Goal: Transaction & Acquisition: Purchase product/service

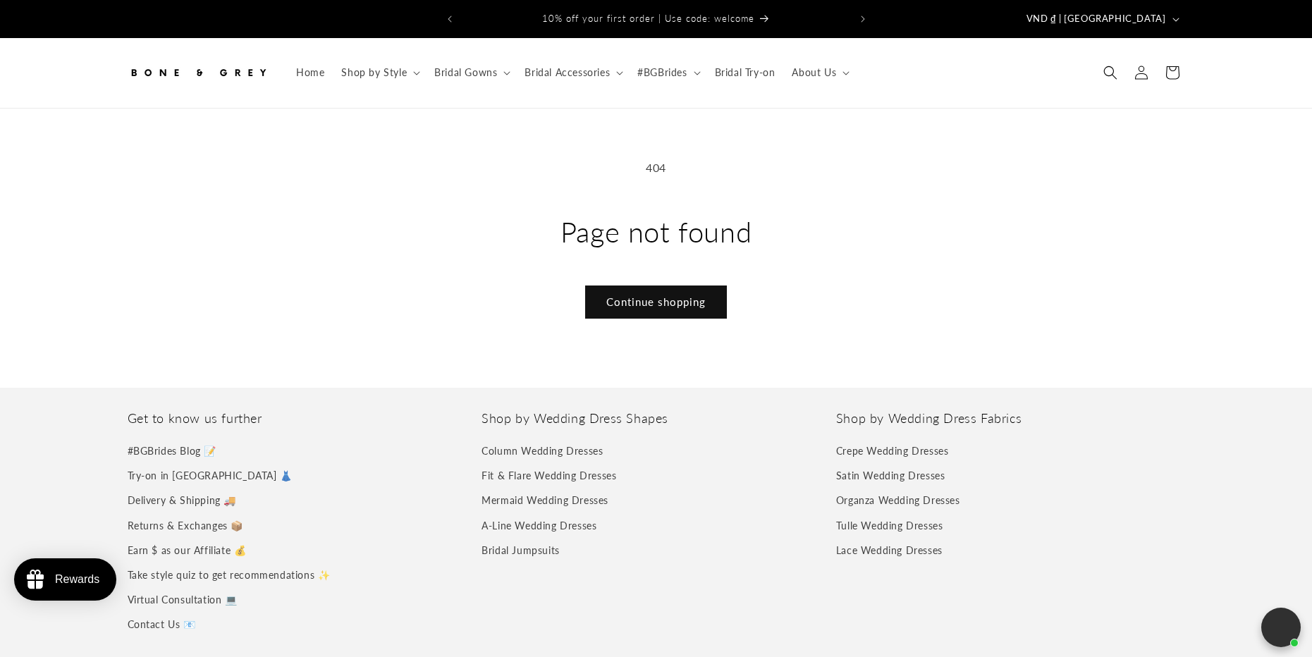
click at [572, 66] on span "Bridal Accessories" at bounding box center [566, 72] width 85 height 13
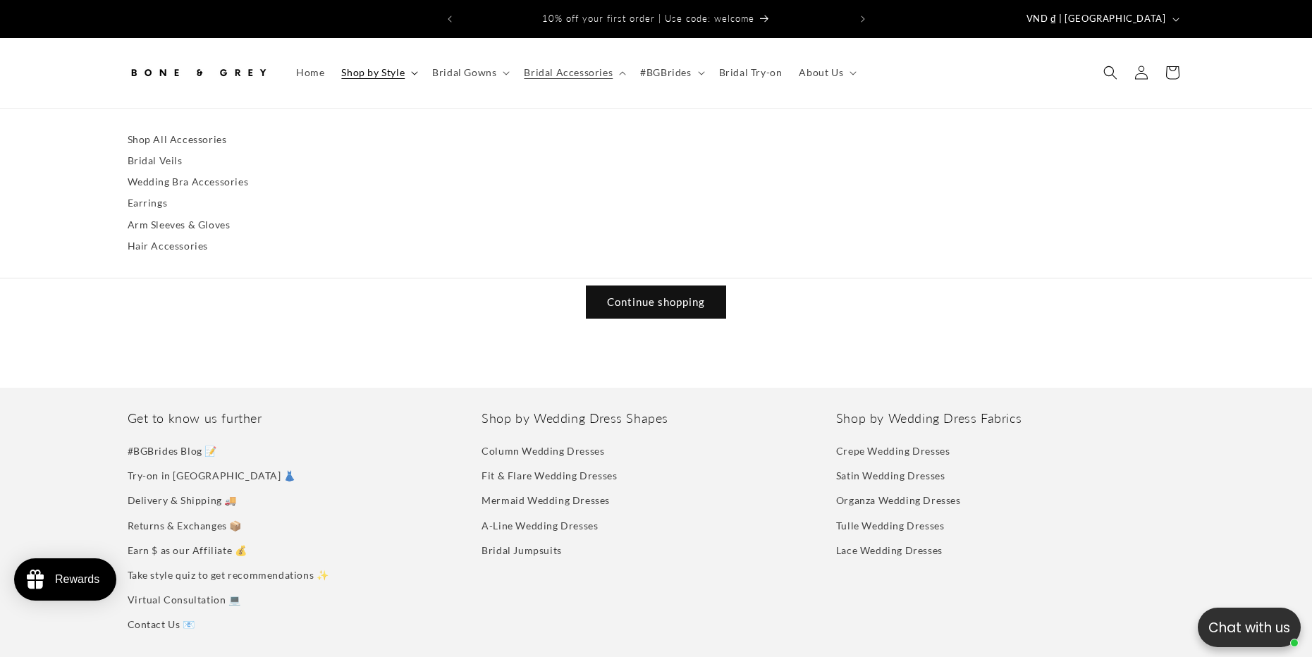
click at [395, 66] on span "Shop by Style" at bounding box center [372, 72] width 63 height 13
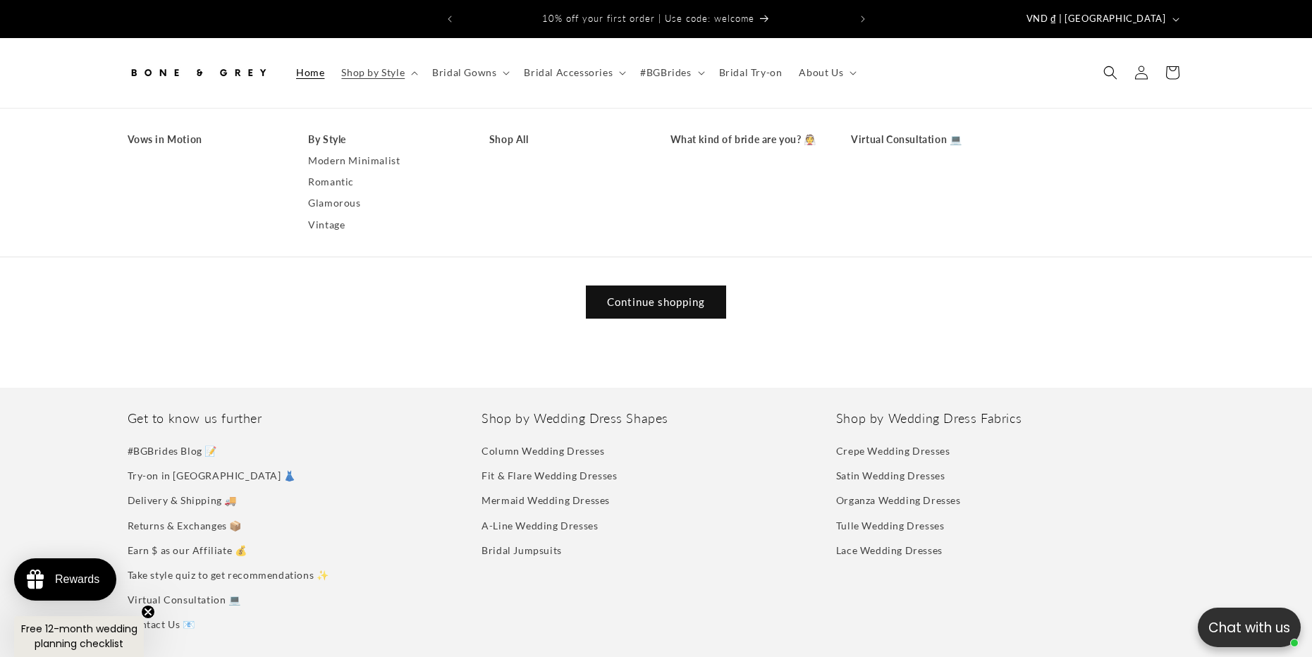
click at [310, 68] on link "Home" at bounding box center [310, 73] width 45 height 30
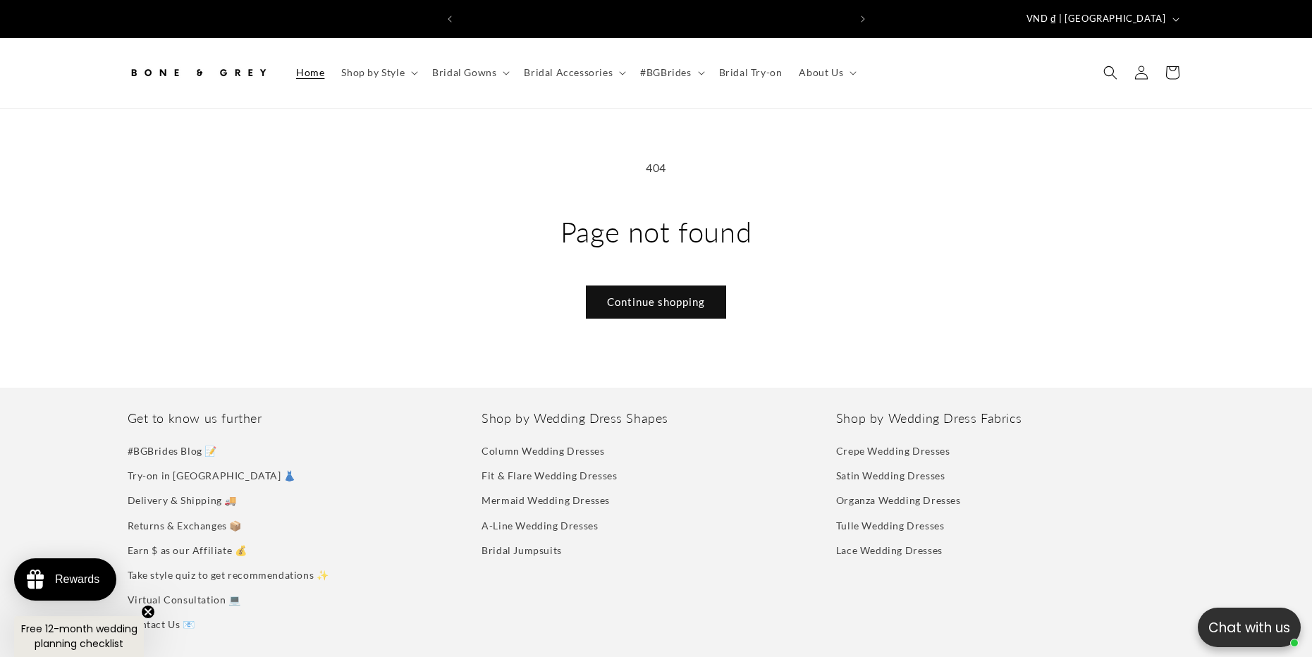
scroll to position [0, 388]
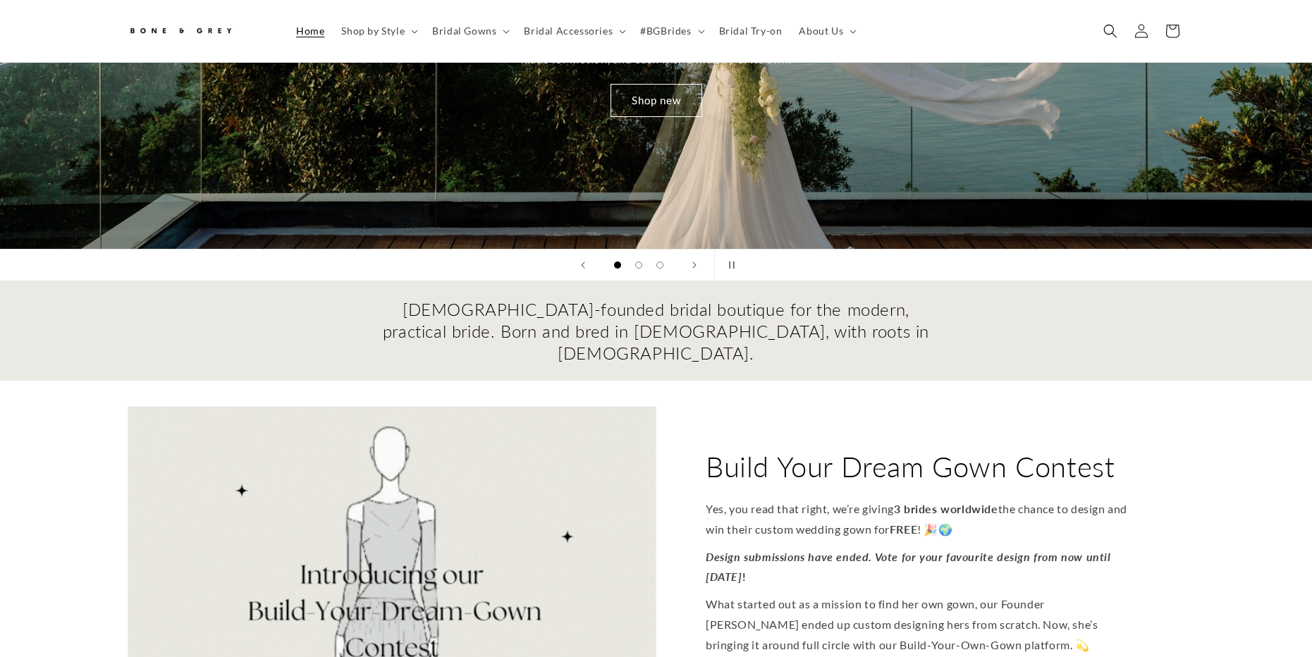
scroll to position [522, 0]
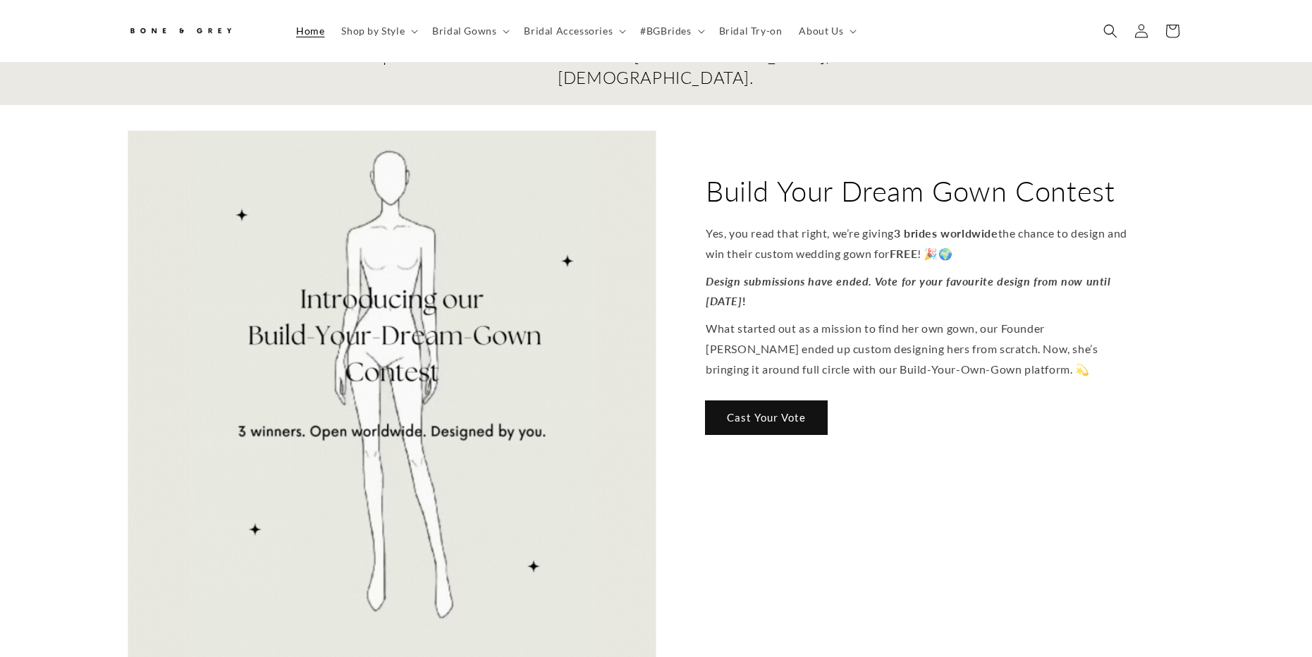
click at [772, 274] on strong "Design submissions have ended. Vote for your favourite design from now until Oc…" at bounding box center [907, 291] width 405 height 34
click at [757, 502] on div "Build Your Dream Gown Contest Yes, you read that right, we’re giving 3 brides w…" at bounding box center [920, 395] width 529 height 530
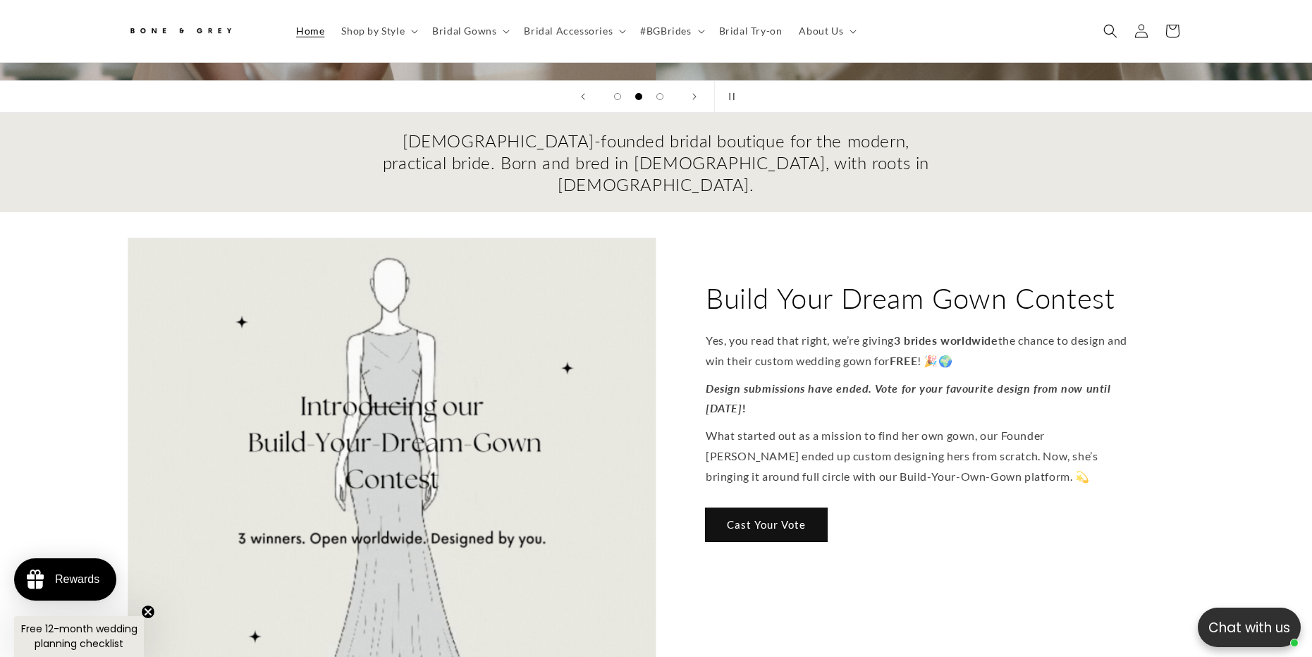
scroll to position [0, 388]
click at [786, 508] on link "Cast Your Vote" at bounding box center [765, 524] width 121 height 33
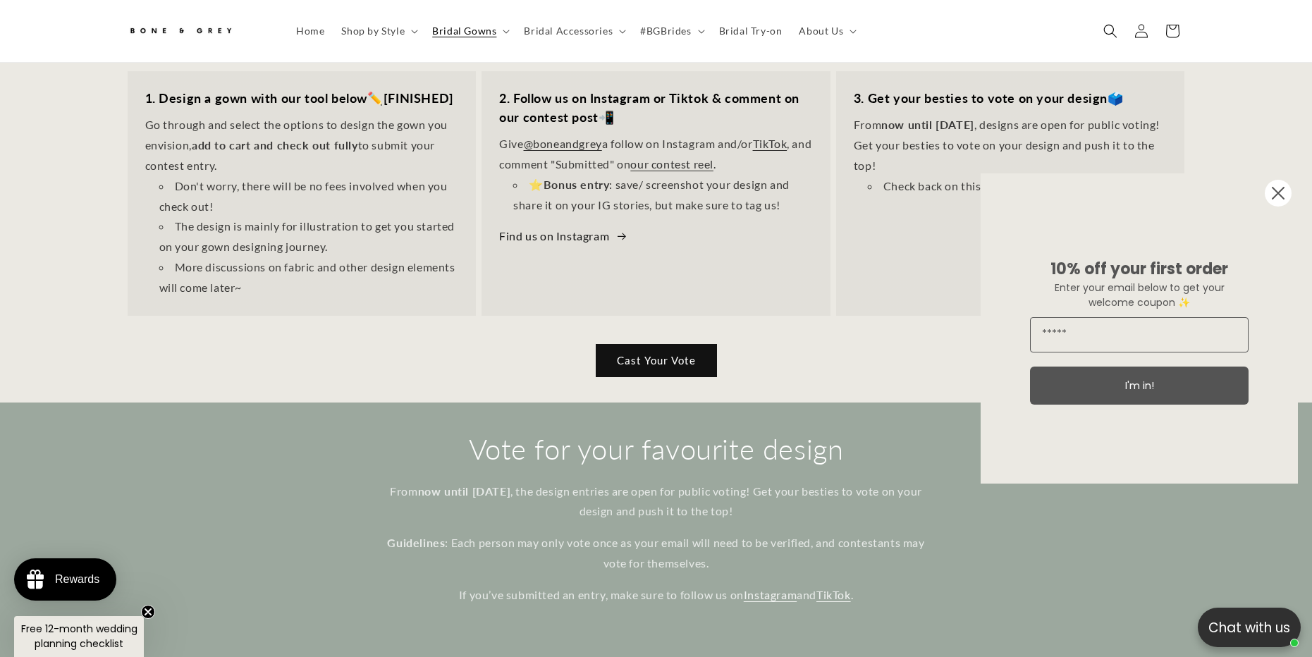
scroll to position [586, 0]
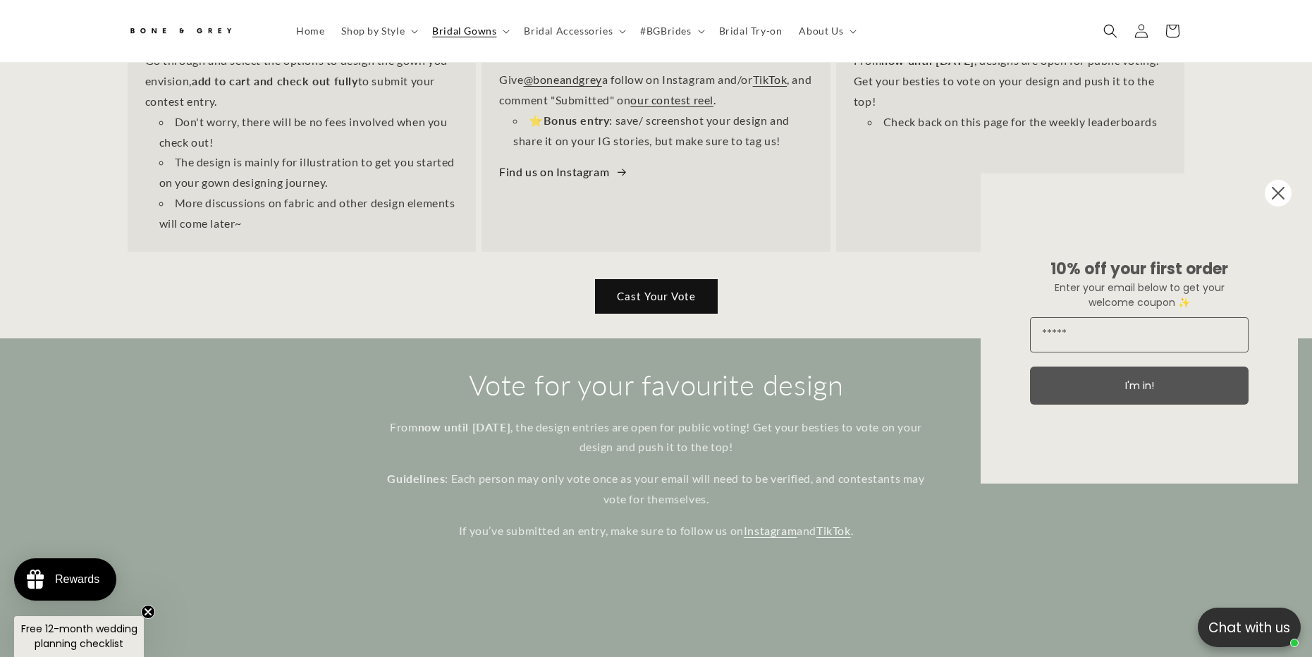
click at [685, 289] on link "Cast Your Vote" at bounding box center [656, 296] width 121 height 33
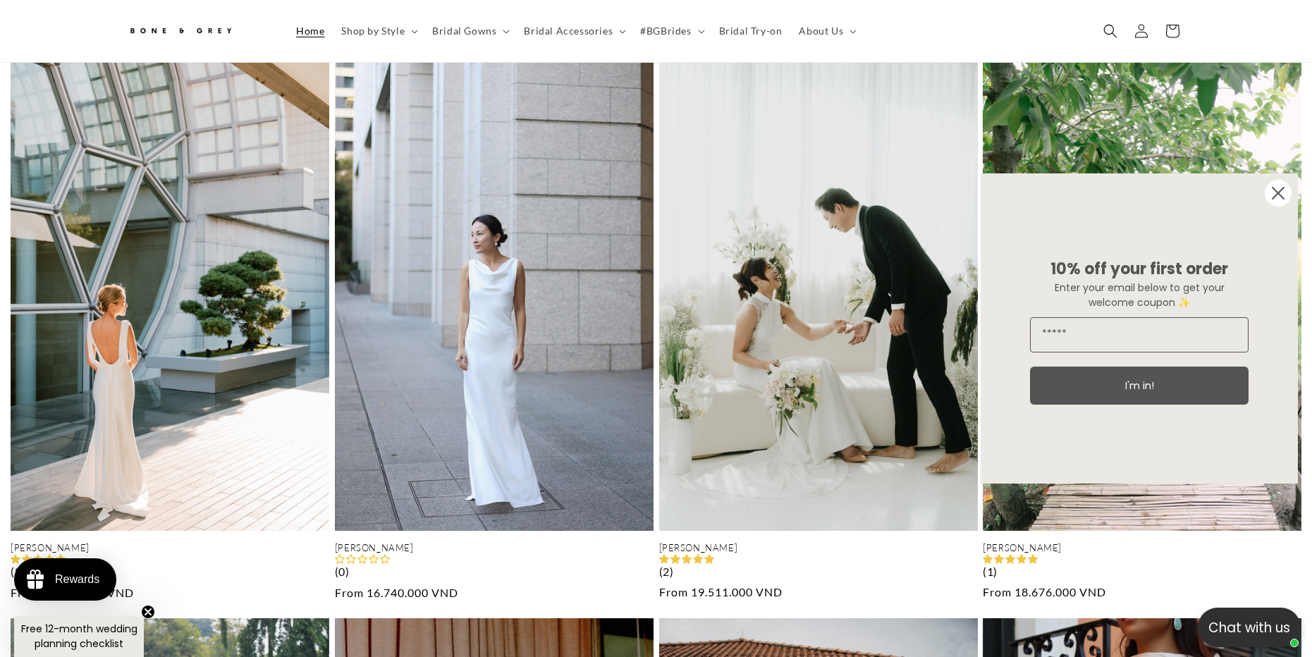
scroll to position [0, 2623]
click at [1274, 192] on circle "Close dialog" at bounding box center [1277, 193] width 27 height 27
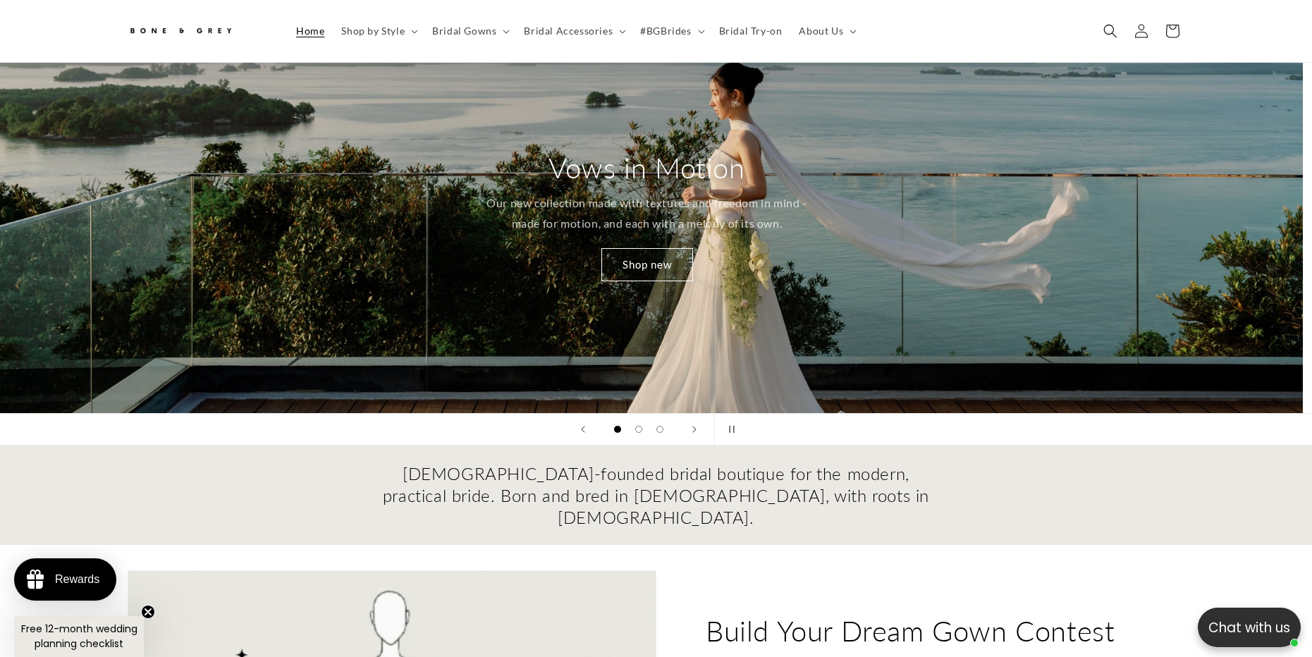
scroll to position [0, 0]
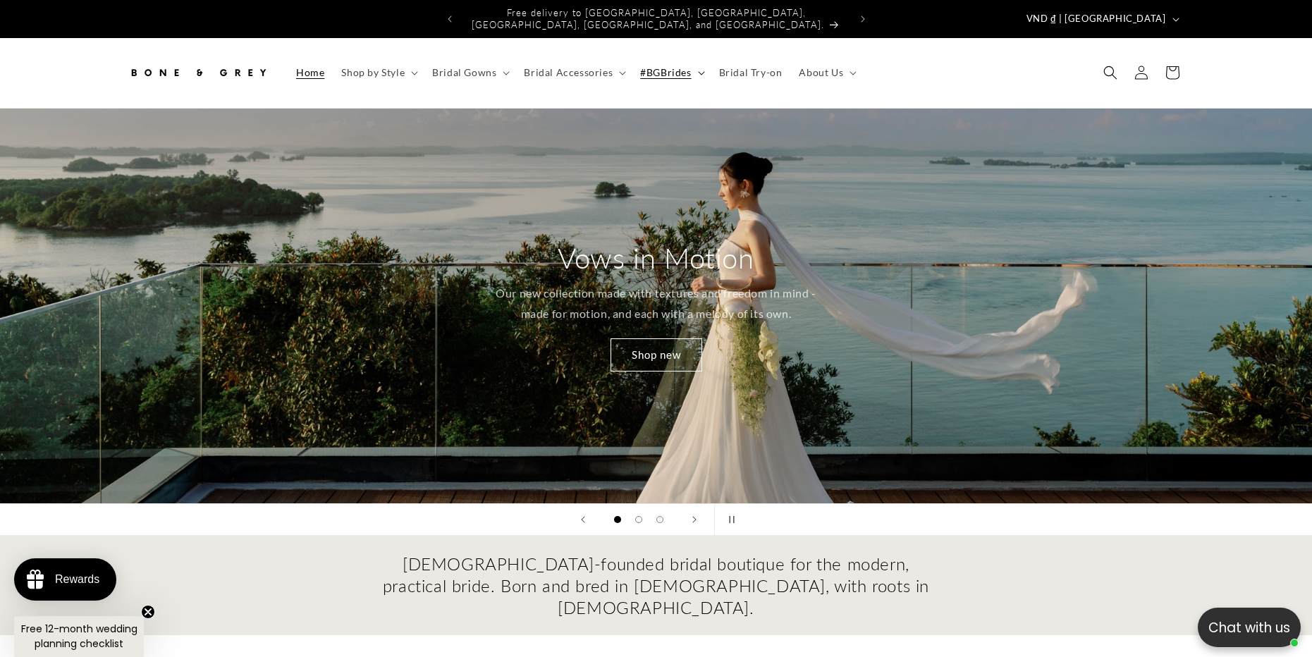
click at [682, 67] on span "#BGBrides" at bounding box center [665, 72] width 51 height 13
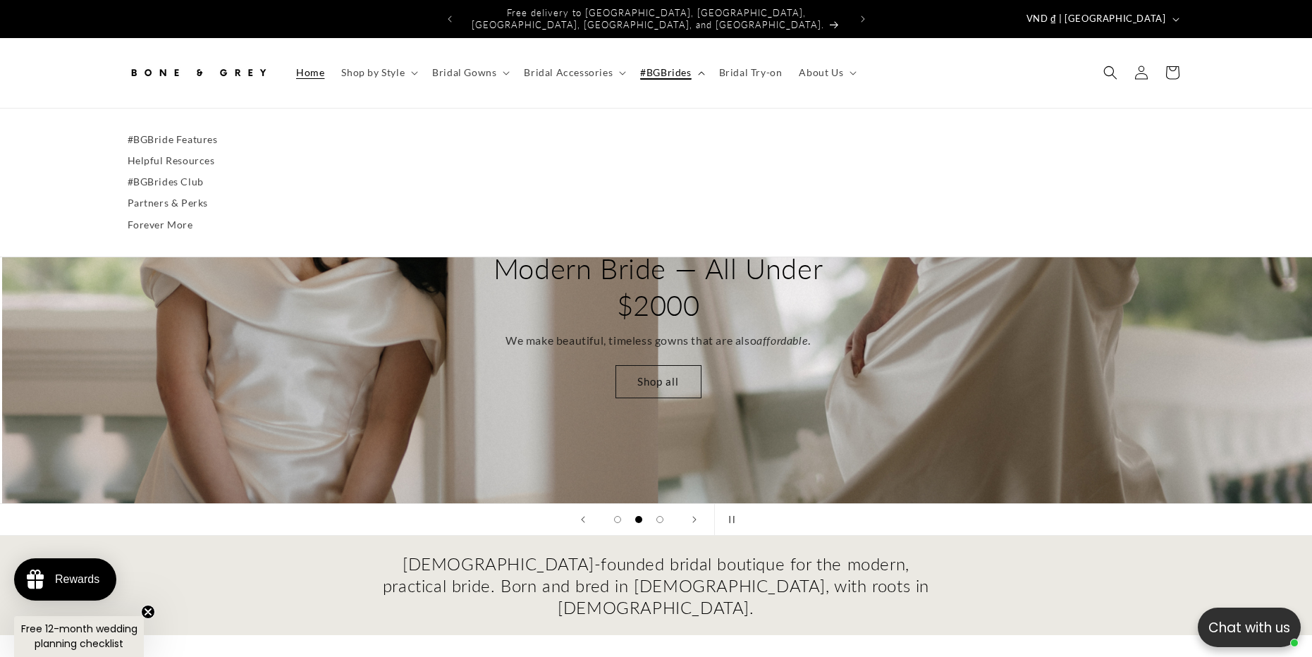
scroll to position [0, 1312]
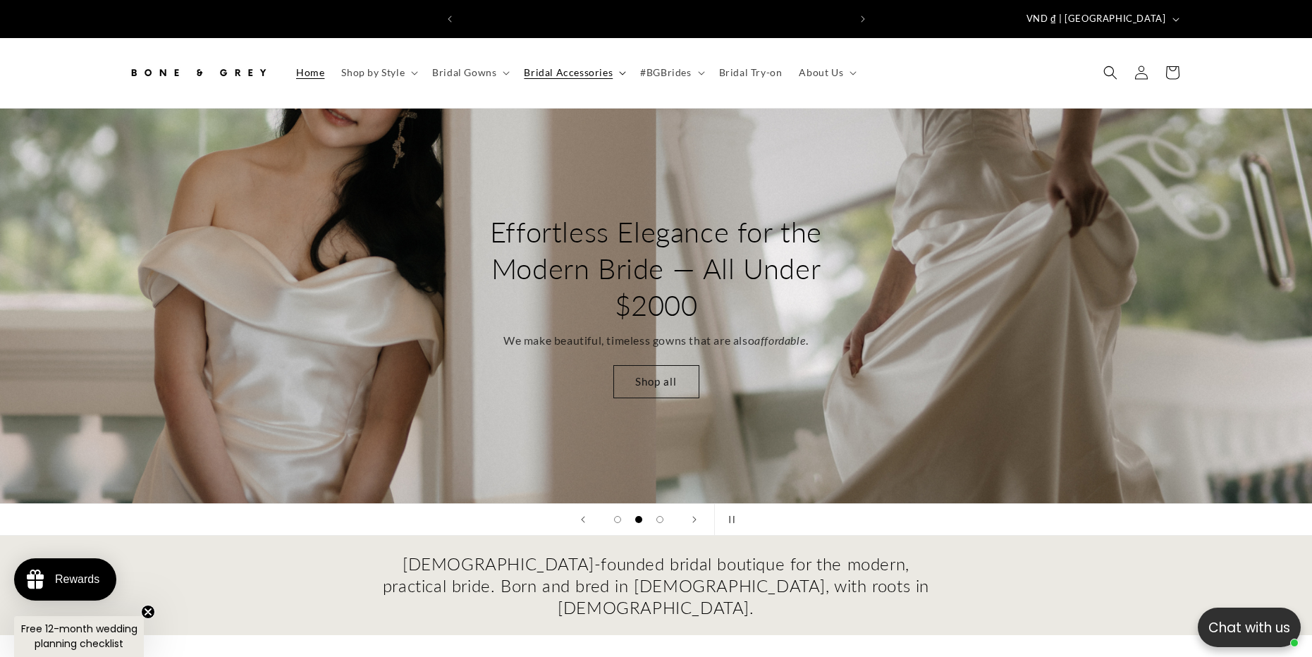
click at [574, 67] on span "Bridal Accessories" at bounding box center [568, 72] width 89 height 13
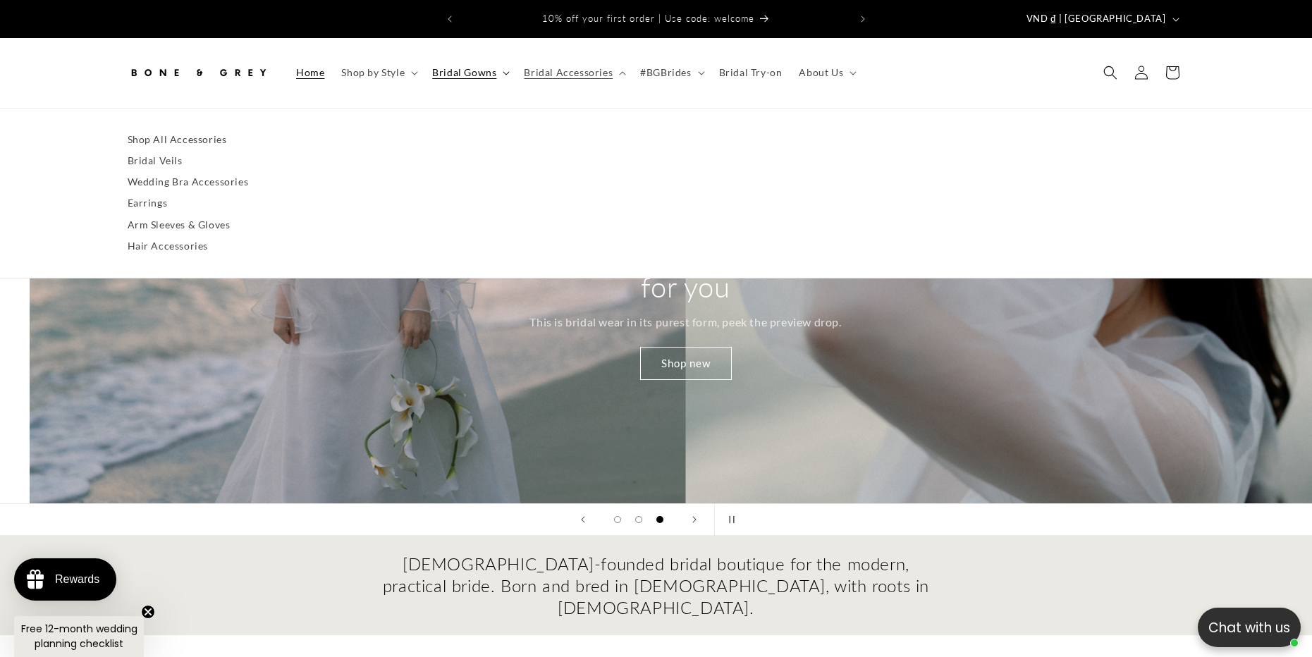
click at [481, 67] on span "Bridal Gowns" at bounding box center [464, 72] width 64 height 13
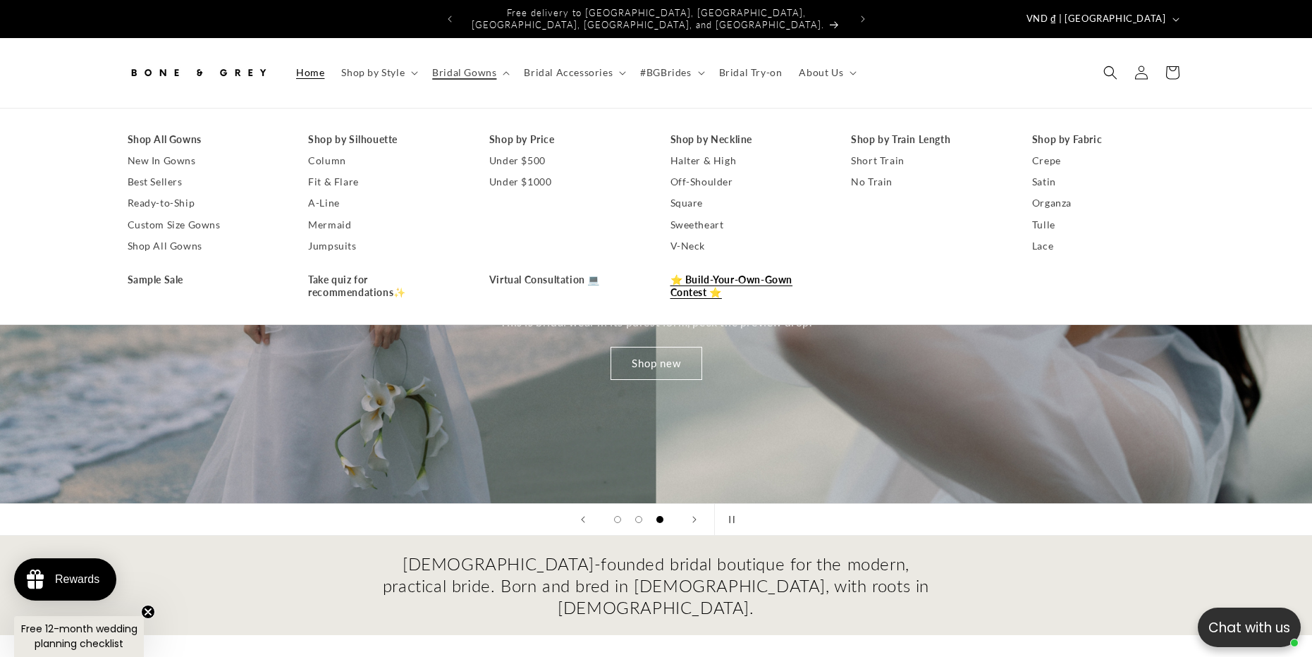
click at [696, 273] on link "⭐ Build-Your-Own-Gown Contest ⭐" at bounding box center [746, 286] width 153 height 34
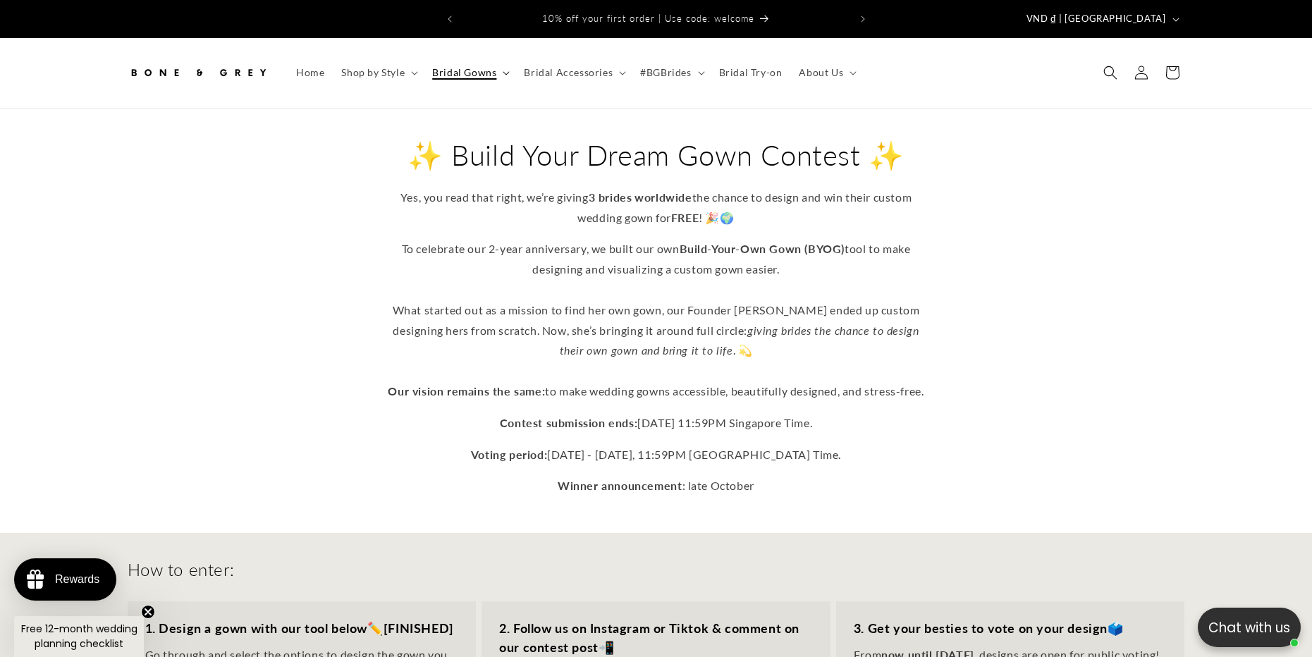
click at [445, 66] on span "Bridal Gowns" at bounding box center [464, 72] width 64 height 13
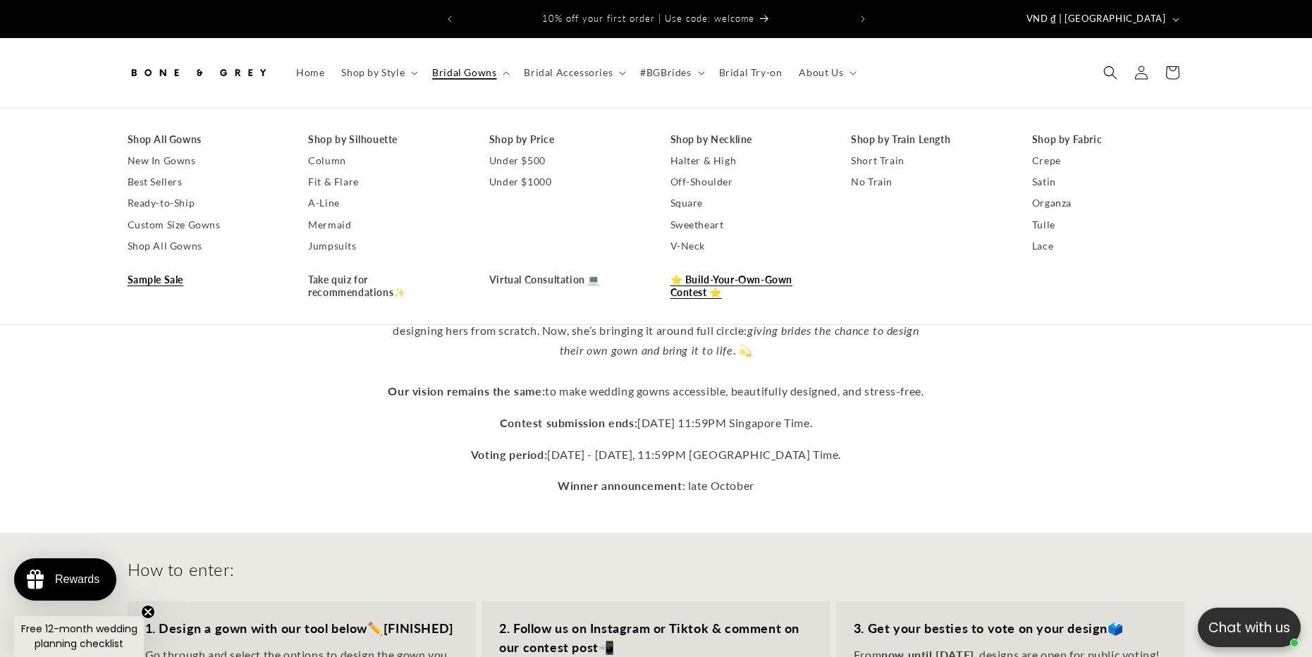
click at [188, 269] on link "Sample Sale" at bounding box center [204, 279] width 153 height 21
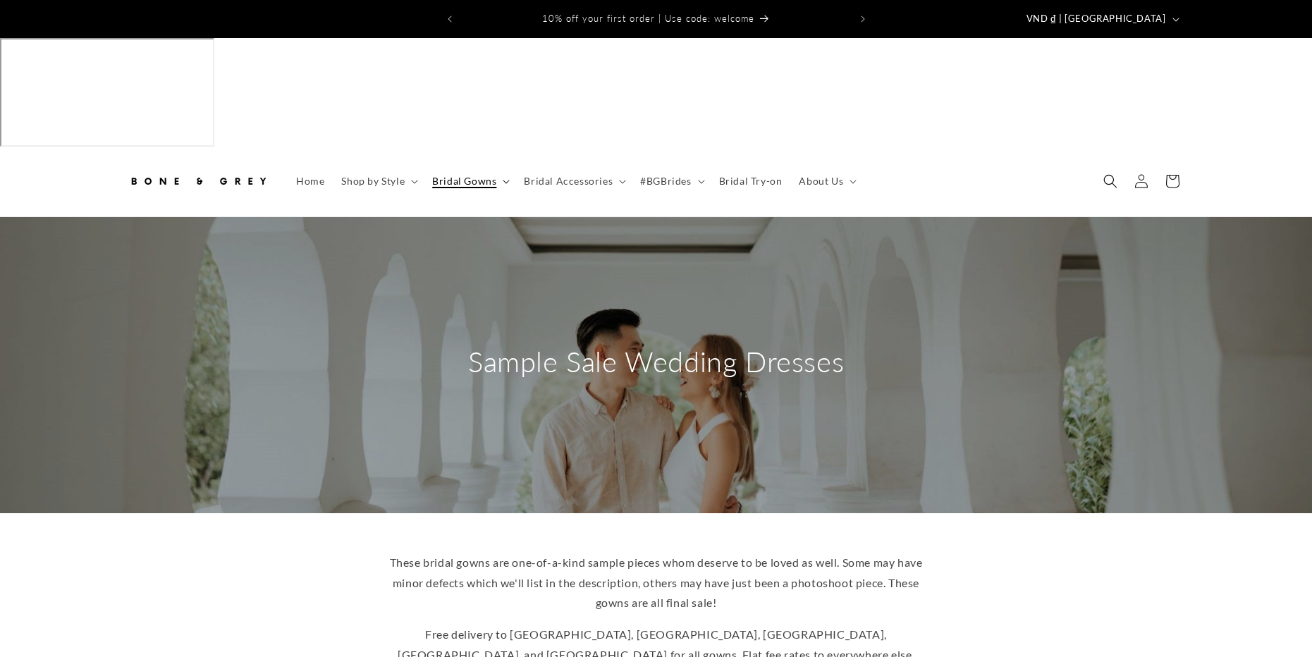
click at [472, 166] on summary "Bridal Gowns" at bounding box center [470, 181] width 92 height 30
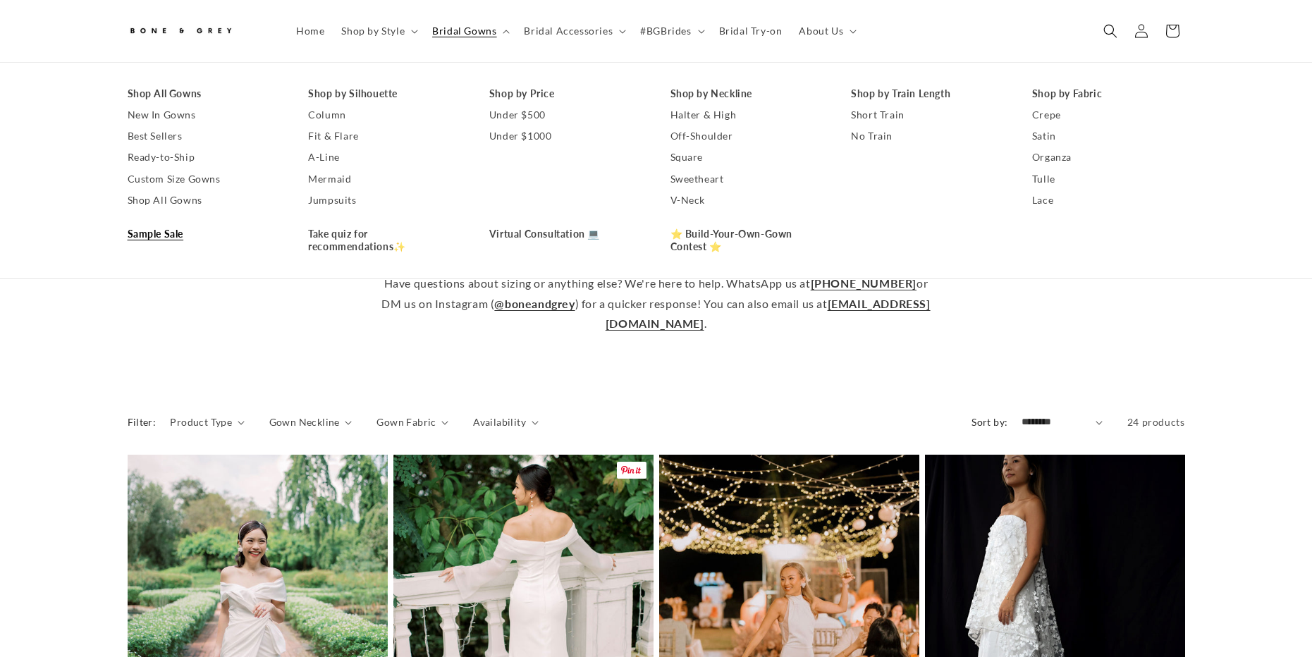
scroll to position [415, 0]
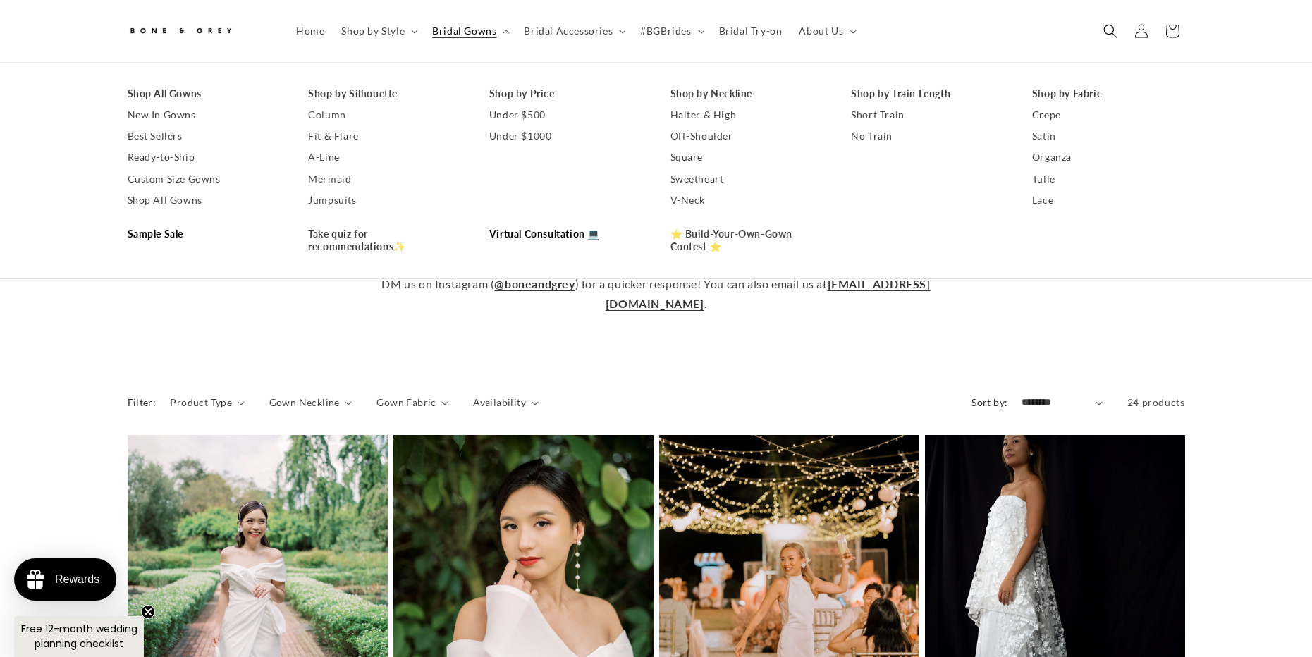
click at [563, 238] on link "Virtual Consultation 💻" at bounding box center [565, 233] width 153 height 21
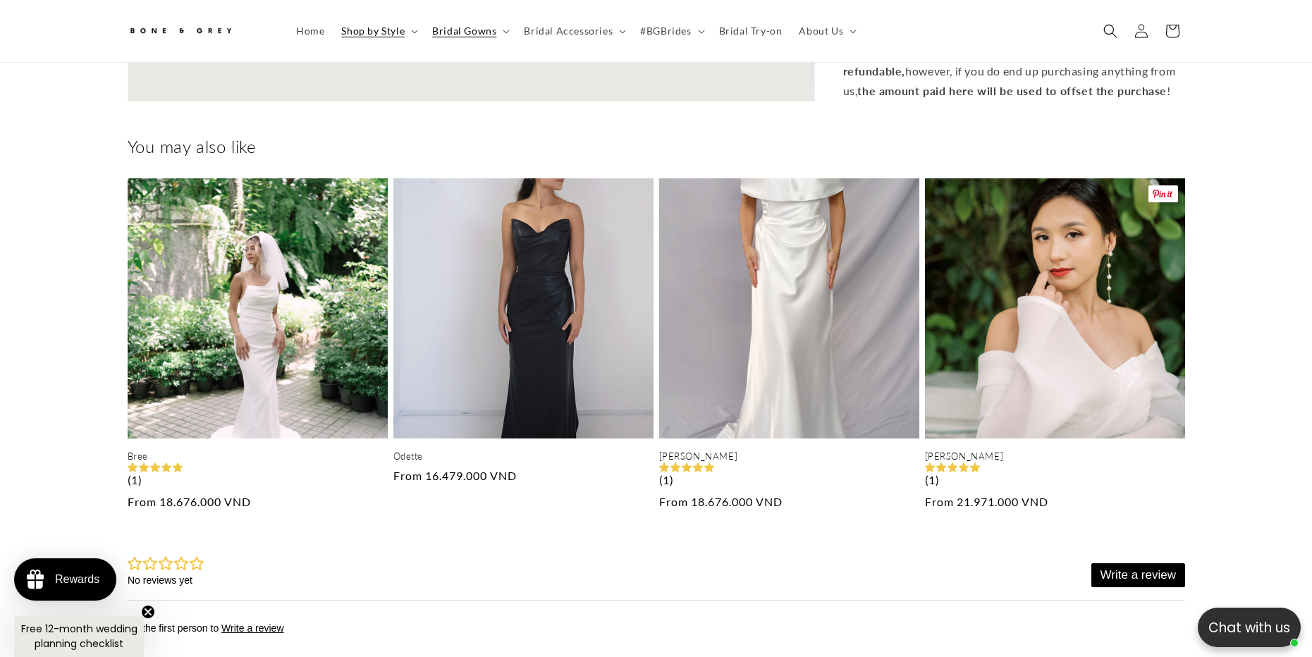
scroll to position [0, 388]
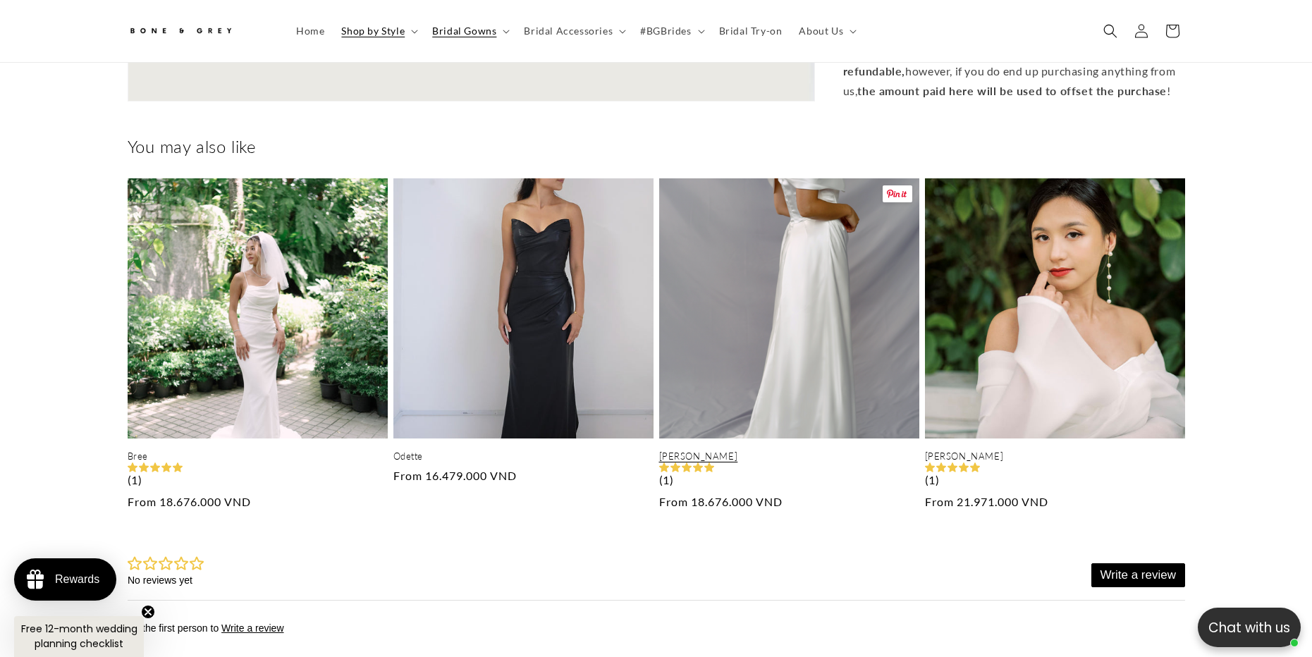
click at [826, 450] on link "Faye" at bounding box center [789, 456] width 260 height 12
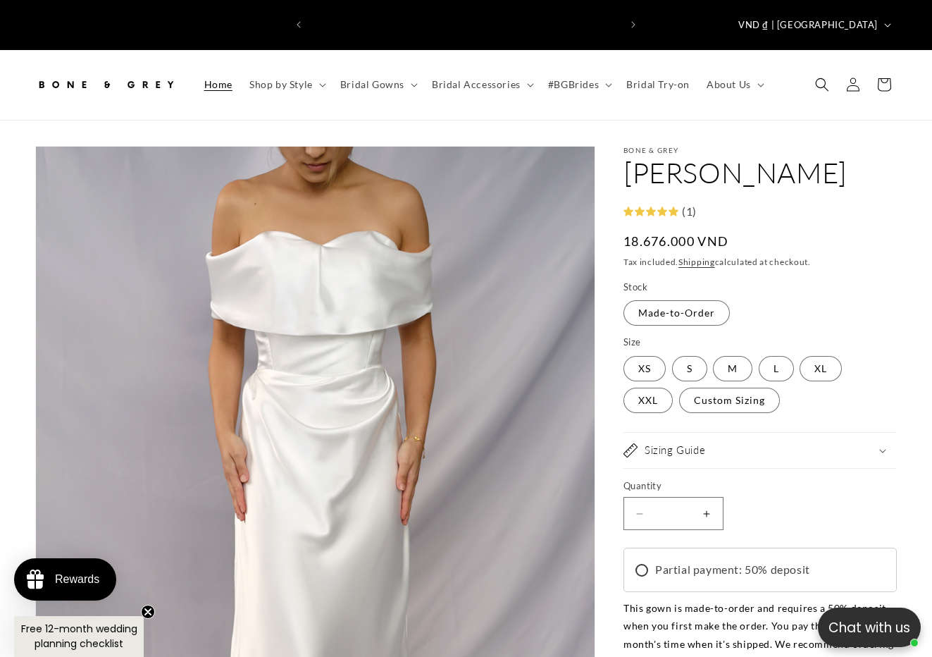
click at [239, 70] on link "Home" at bounding box center [218, 85] width 45 height 30
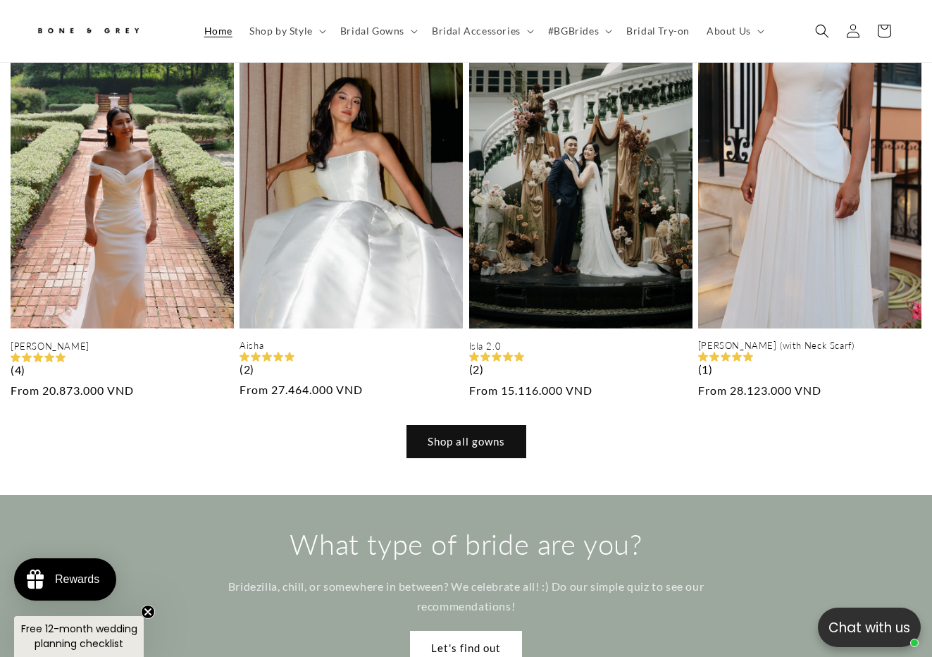
scroll to position [0, 309]
click at [413, 425] on link "Shop all gowns" at bounding box center [467, 441] width 120 height 33
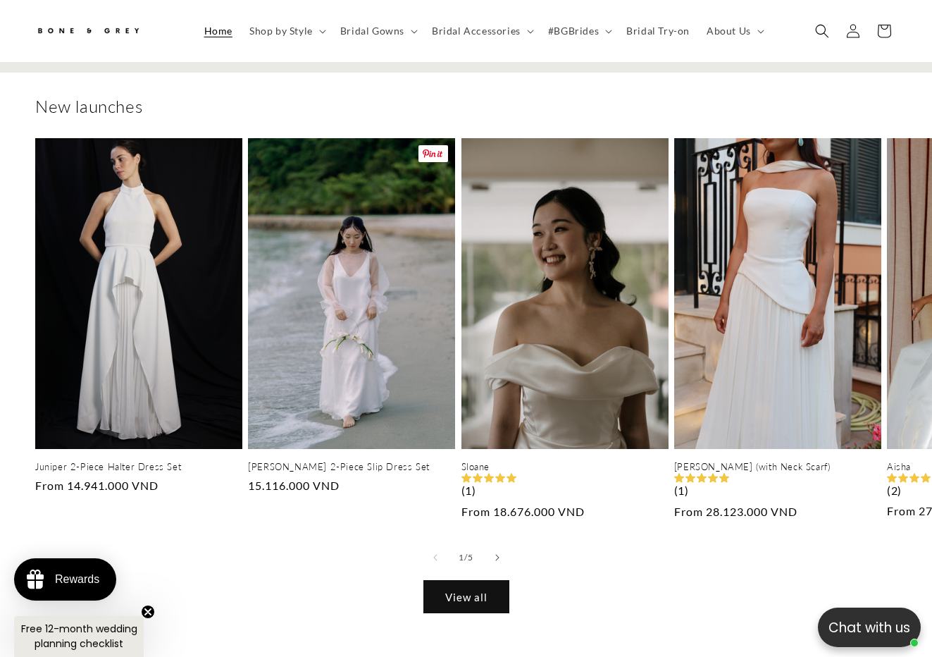
scroll to position [2698, 0]
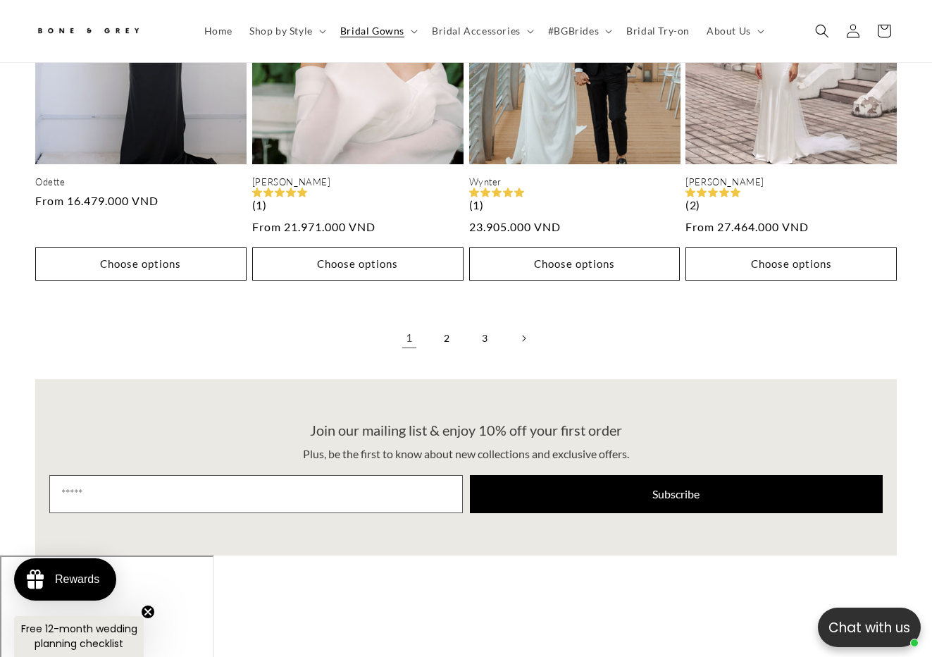
scroll to position [0, 309]
click at [438, 323] on link "2" at bounding box center [447, 338] width 31 height 31
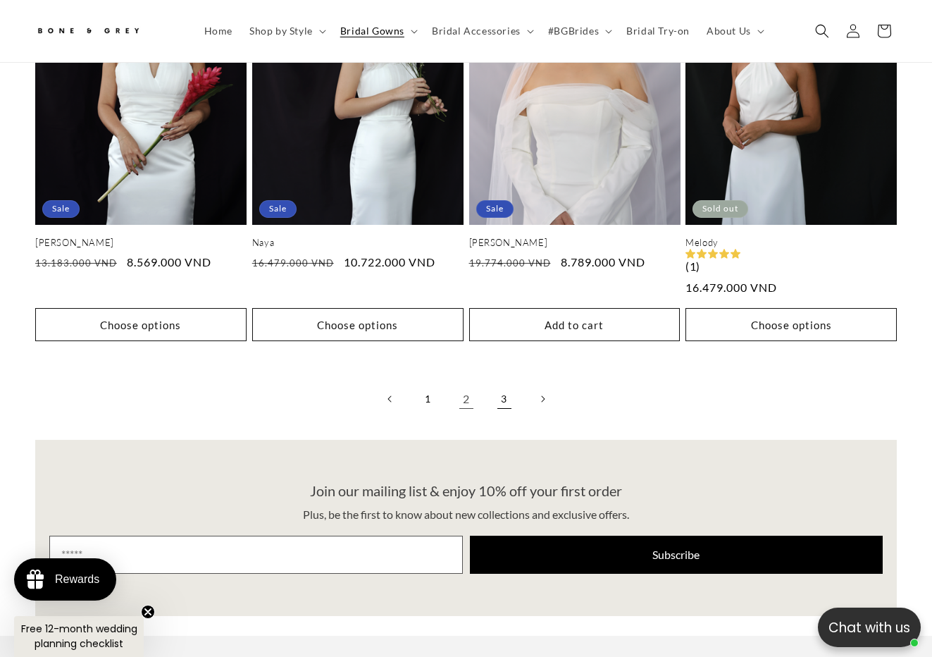
scroll to position [0, 309]
click at [498, 384] on link "3" at bounding box center [504, 398] width 31 height 31
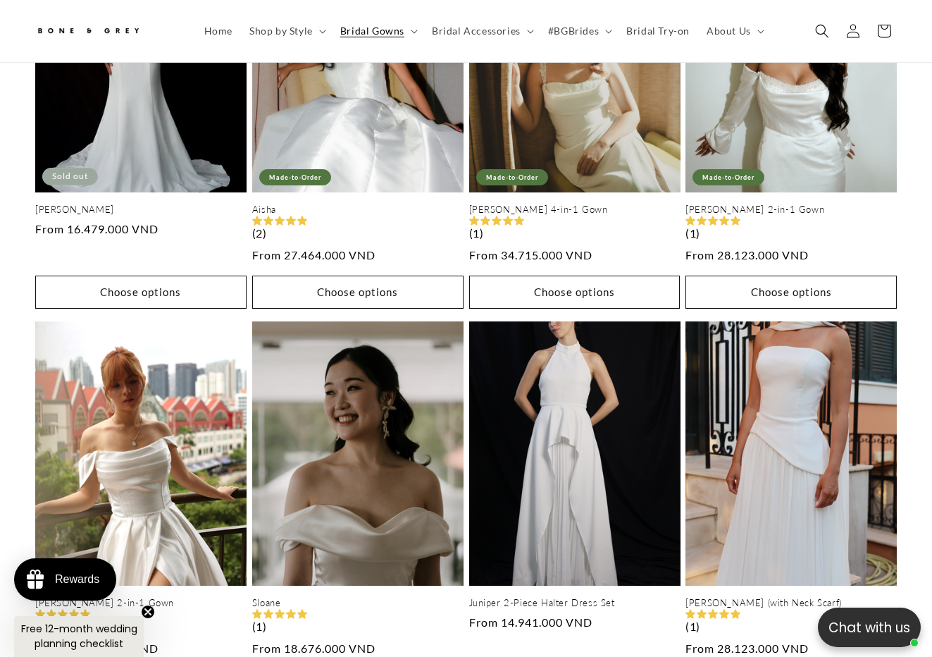
scroll to position [1937, 0]
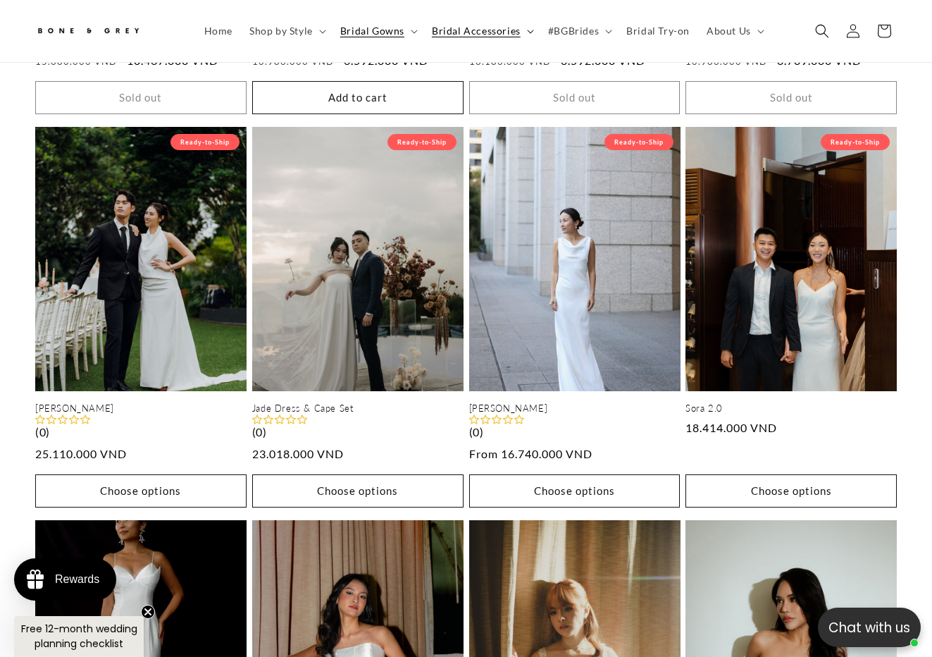
click at [512, 23] on summary "Bridal Accessories" at bounding box center [482, 31] width 116 height 30
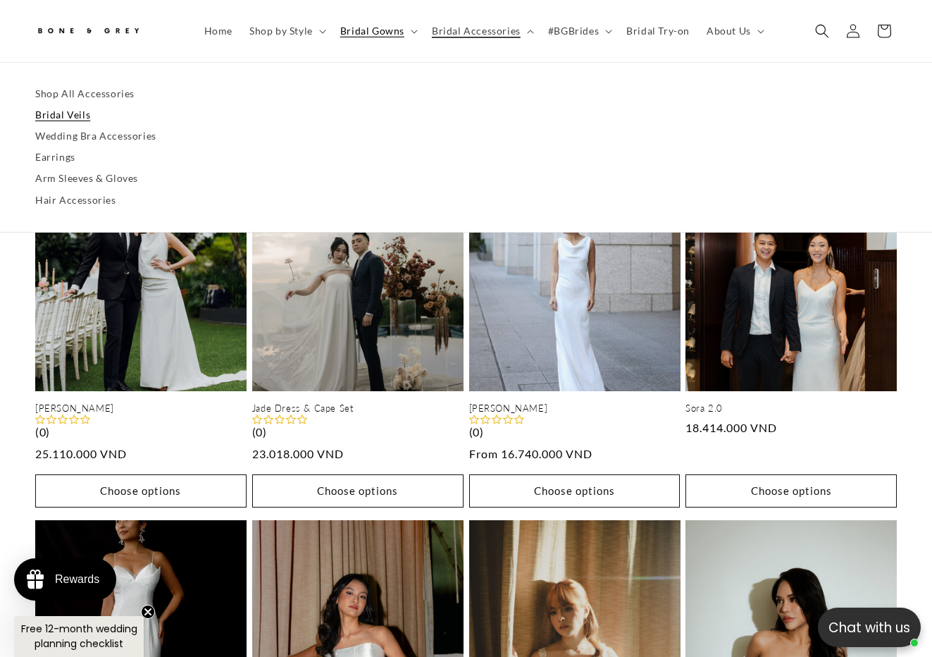
scroll to position [0, 619]
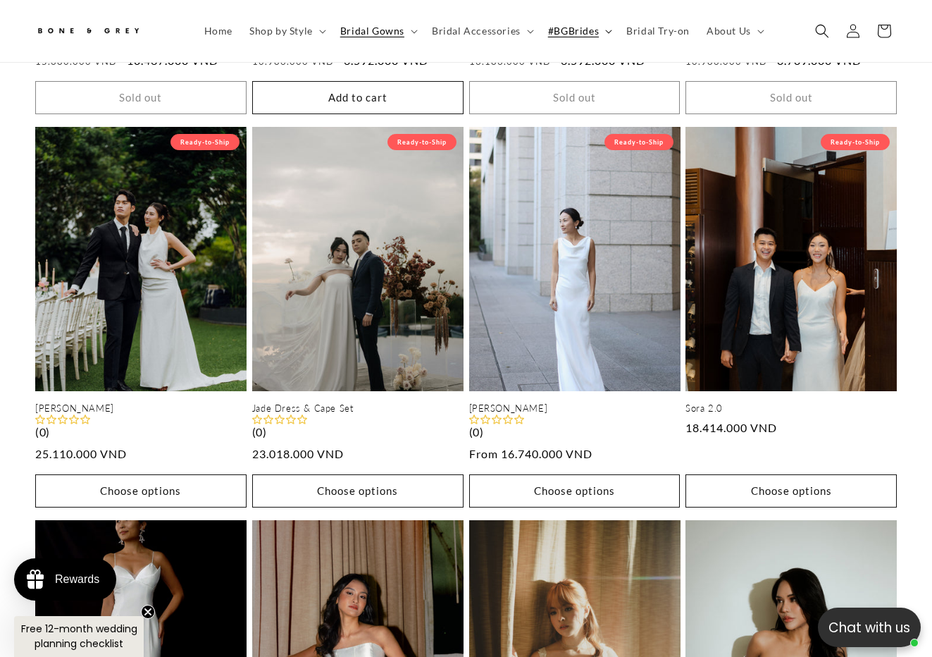
click at [591, 35] on span "#BGBrides" at bounding box center [573, 31] width 51 height 13
click at [302, 42] on summary "Shop by Style" at bounding box center [286, 31] width 91 height 30
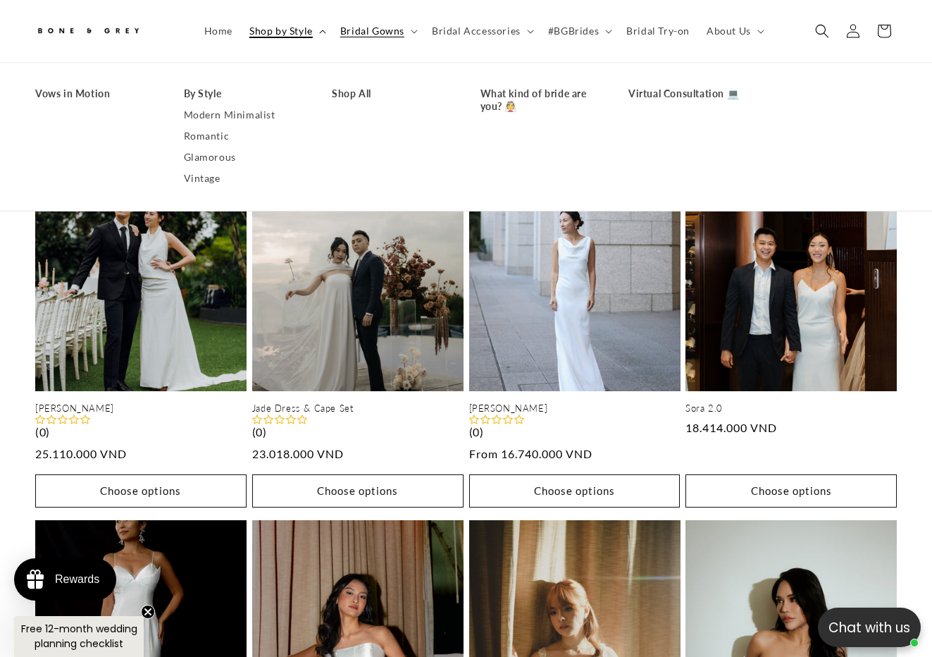
scroll to position [0, 0]
click at [636, 90] on link "Virtual Consultation 💻" at bounding box center [689, 93] width 121 height 21
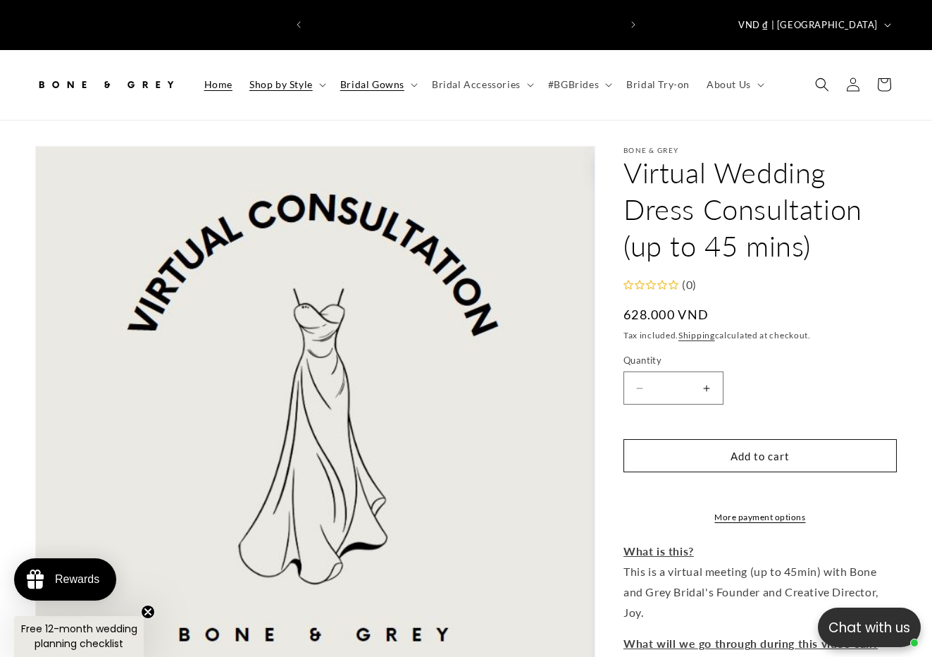
click at [204, 78] on span "Home" at bounding box center [218, 84] width 28 height 13
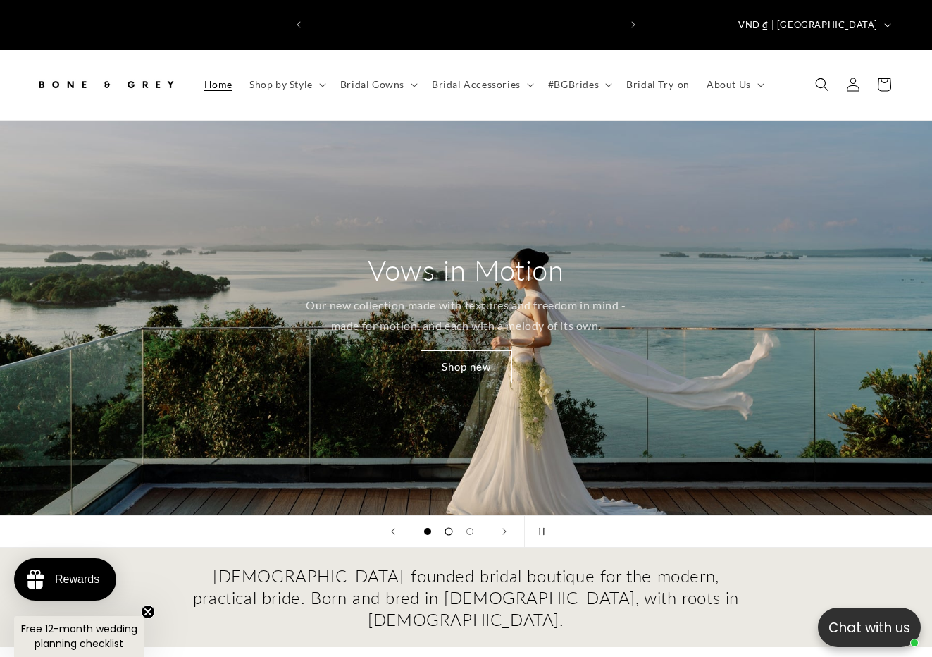
click at [451, 521] on button "Load slide 2 of 3" at bounding box center [448, 531] width 21 height 21
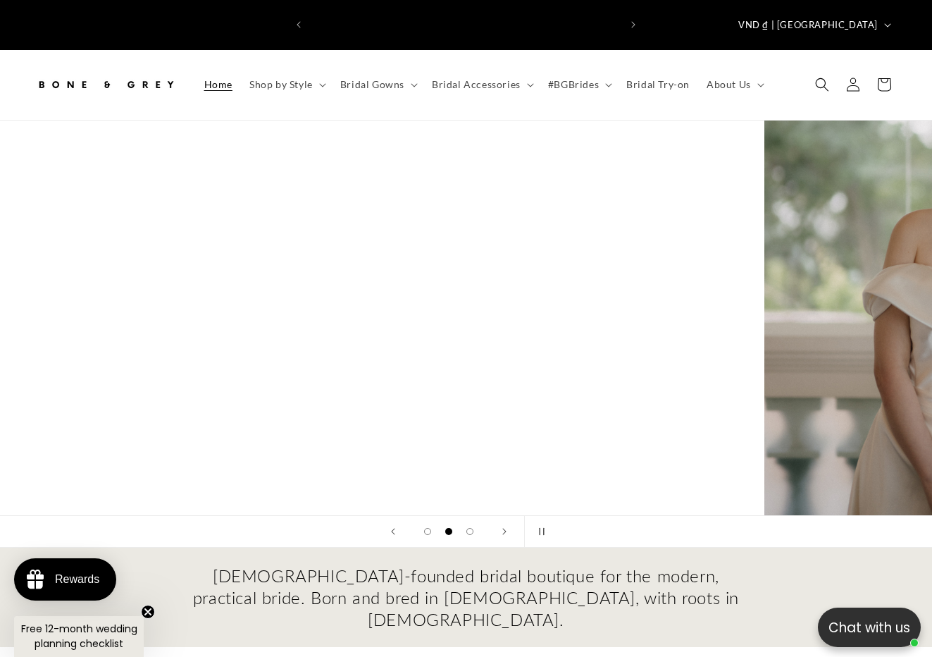
scroll to position [0, 619]
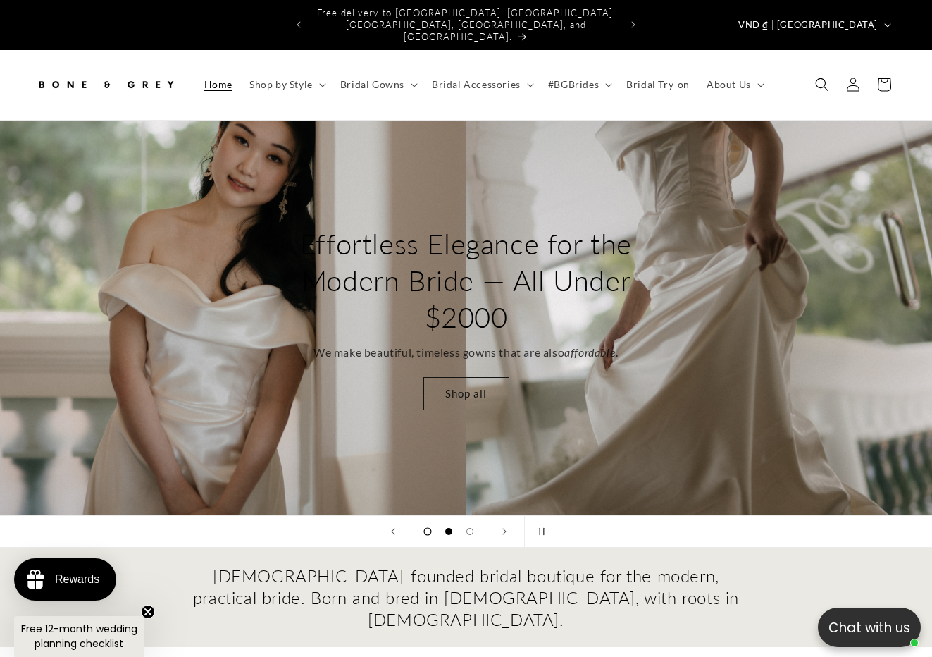
click at [431, 527] on span "Load slide 1 of 3" at bounding box center [428, 531] width 8 height 8
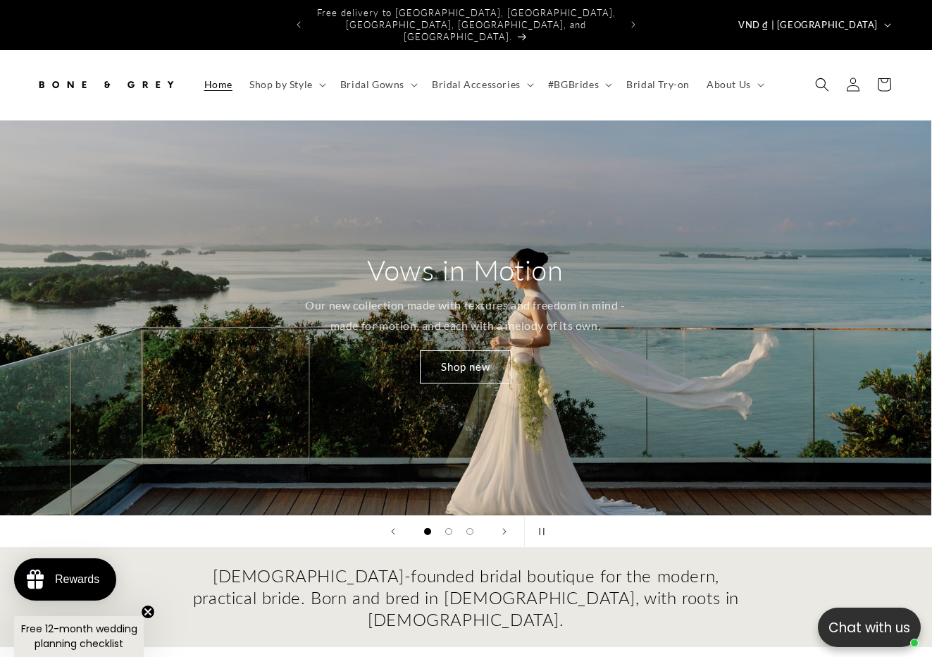
scroll to position [0, 0]
click at [470, 350] on link "Shop new" at bounding box center [467, 366] width 92 height 33
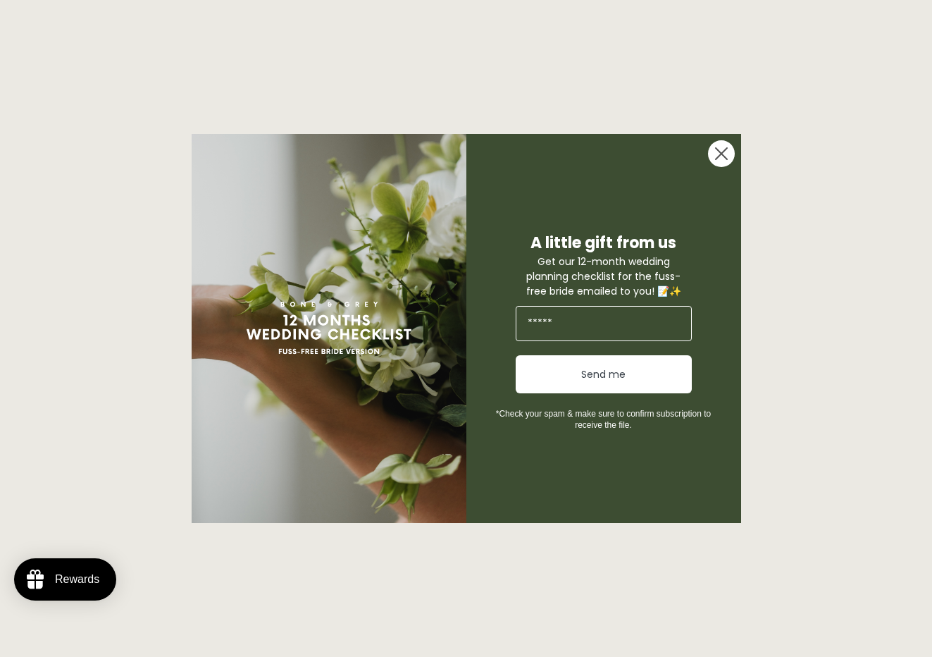
scroll to position [669, 0]
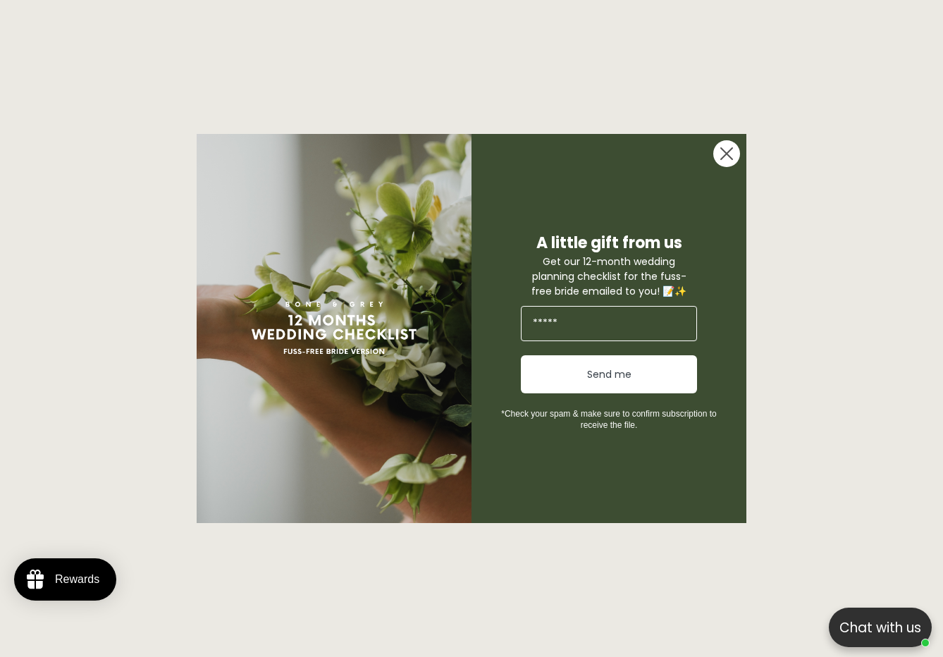
click at [712, 158] on div "A little gift from us Get our 12-month wedding planning checklist for the fuss-…" at bounding box center [601, 328] width 261 height 388
click at [720, 157] on circle "Close dialog" at bounding box center [726, 153] width 27 height 27
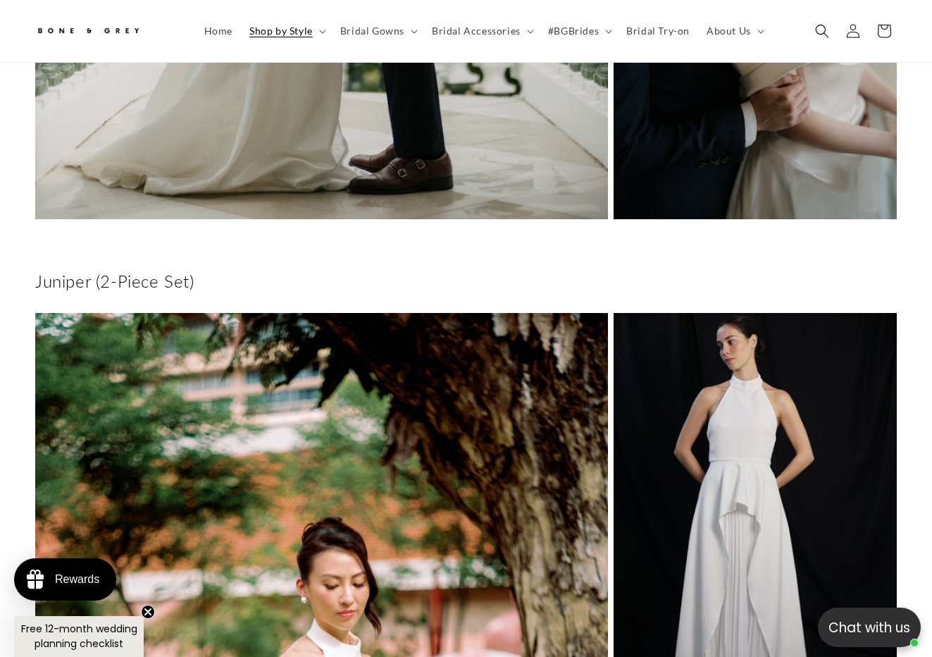
scroll to position [0, 619]
